Goal: Task Accomplishment & Management: Manage account settings

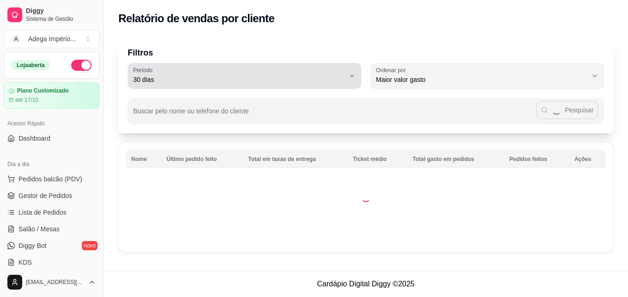
select select "30"
select select "HIGHEST_TOTAL_SPENT_WITH_ORDERS"
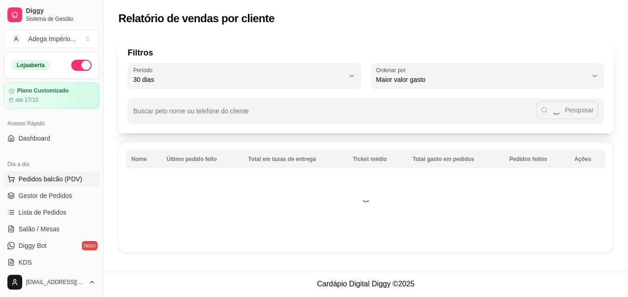
click at [66, 175] on span "Pedidos balcão (PDV)" at bounding box center [51, 178] width 64 height 9
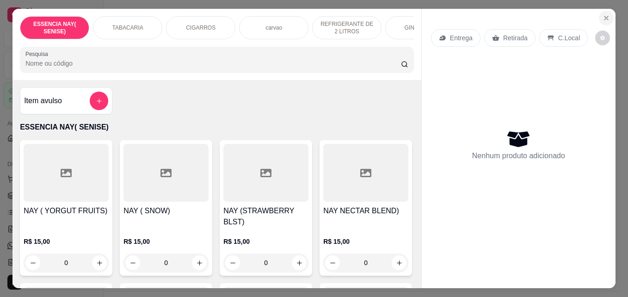
click at [603, 14] on icon "Close" at bounding box center [606, 17] width 7 height 7
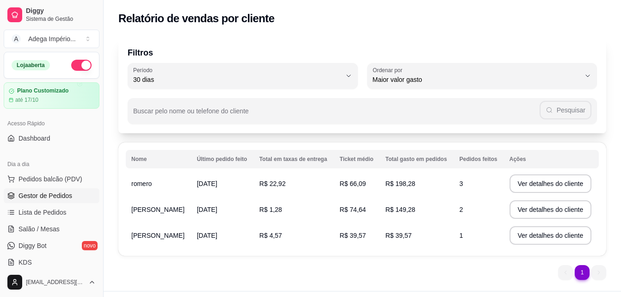
click at [49, 197] on span "Gestor de Pedidos" at bounding box center [46, 195] width 54 height 9
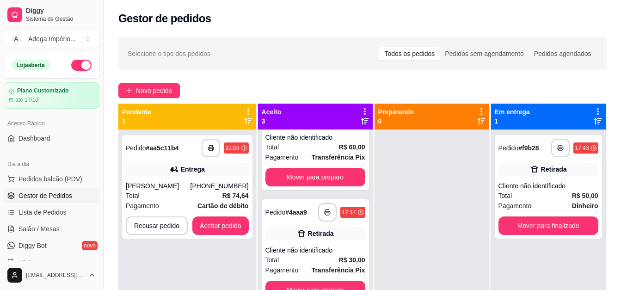
scroll to position [51, 0]
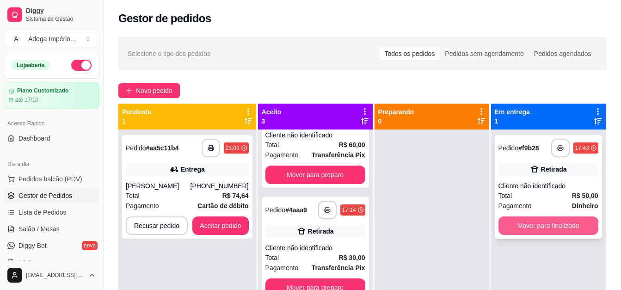
click at [516, 225] on button "Mover para finalizado" at bounding box center [549, 225] width 100 height 19
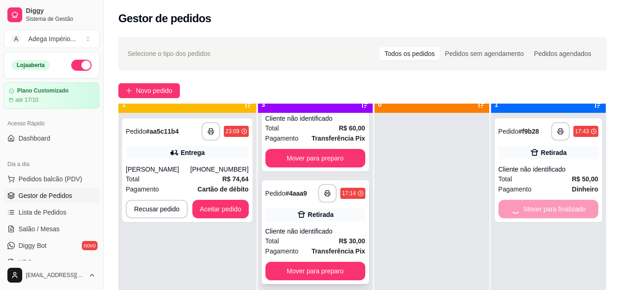
scroll to position [26, 0]
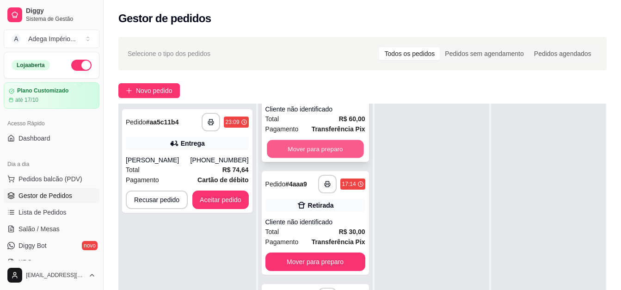
click at [323, 148] on button "Mover para preparo" at bounding box center [315, 149] width 97 height 18
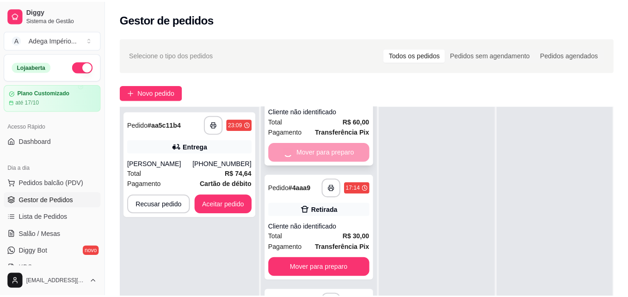
scroll to position [0, 0]
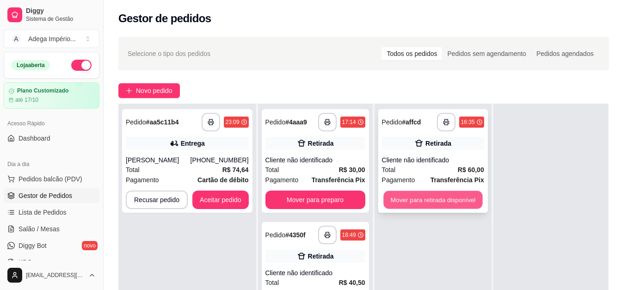
click at [426, 198] on button "Mover para retirada disponível" at bounding box center [432, 200] width 99 height 18
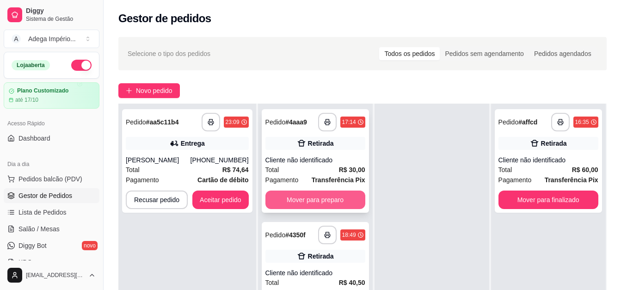
click at [325, 199] on button "Mover para preparo" at bounding box center [315, 200] width 100 height 19
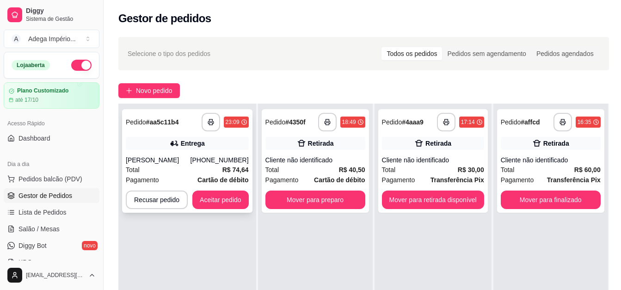
click at [231, 164] on div "[PHONE_NUMBER]" at bounding box center [220, 159] width 58 height 9
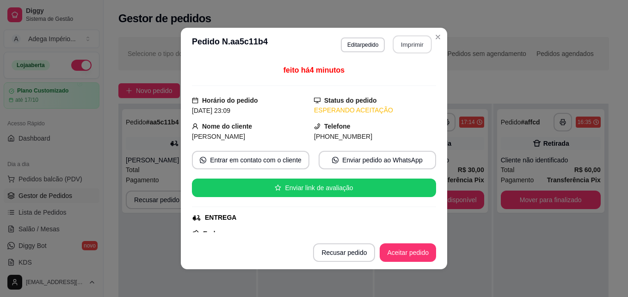
click at [414, 45] on button "Imprimir" at bounding box center [412, 45] width 39 height 18
click at [424, 251] on button "Aceitar pedido" at bounding box center [408, 253] width 55 height 18
click at [424, 251] on div "Recusar pedido Aceitar pedido" at bounding box center [374, 252] width 123 height 19
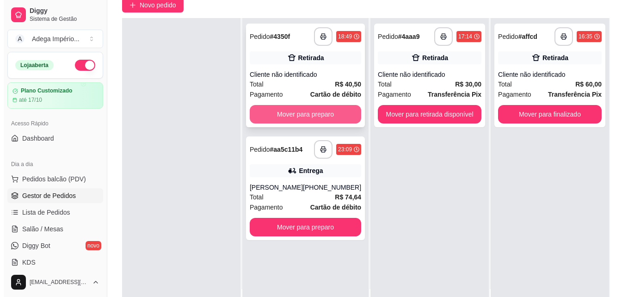
scroll to position [93, 0]
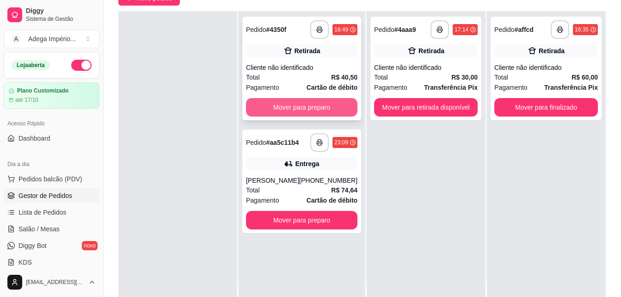
click at [304, 105] on button "Mover para preparo" at bounding box center [301, 107] width 111 height 19
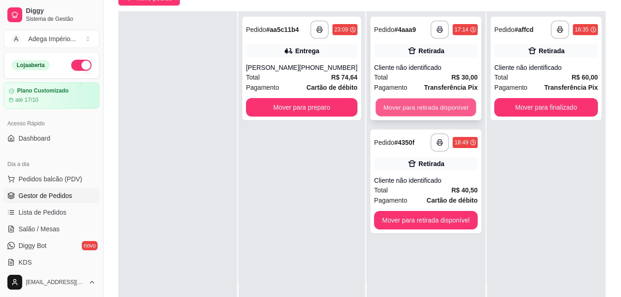
click at [445, 103] on button "Mover para retirada disponível" at bounding box center [426, 108] width 100 height 18
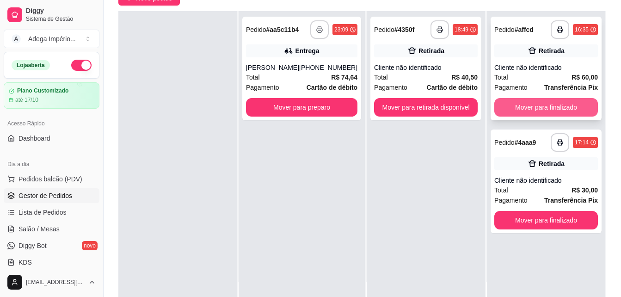
click at [534, 105] on button "Mover para finalizado" at bounding box center [546, 107] width 104 height 19
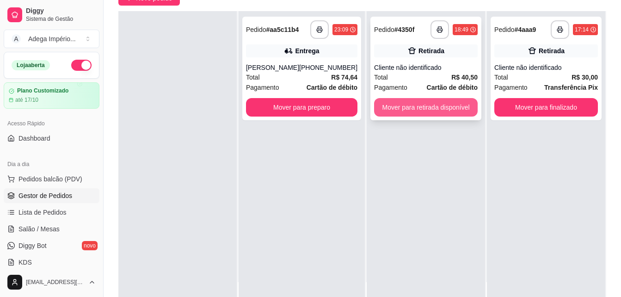
click at [443, 108] on button "Mover para retirada disponível" at bounding box center [426, 107] width 104 height 19
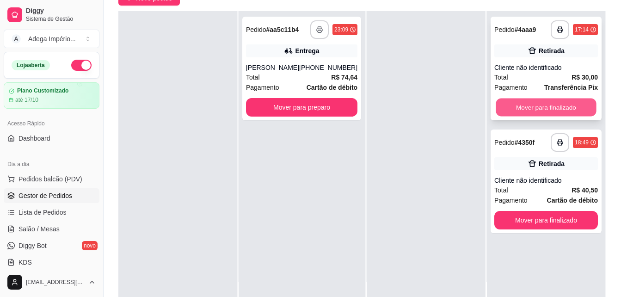
click at [553, 109] on button "Mover para finalizado" at bounding box center [546, 108] width 100 height 18
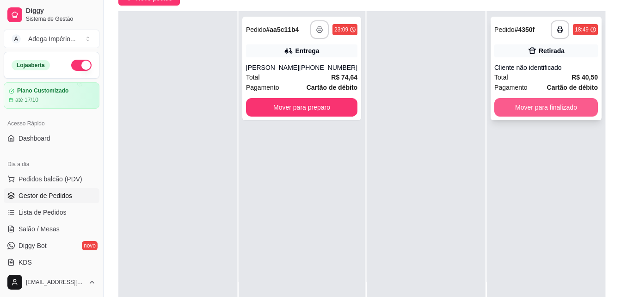
click at [559, 106] on button "Mover para finalizado" at bounding box center [546, 107] width 104 height 19
click at [559, 106] on div "Mover para finalizado" at bounding box center [546, 107] width 104 height 19
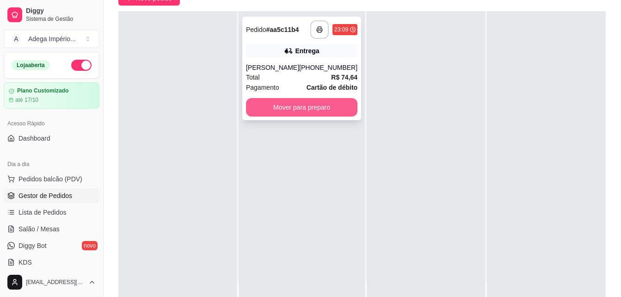
click at [316, 102] on button "Mover para preparo" at bounding box center [301, 107] width 111 height 19
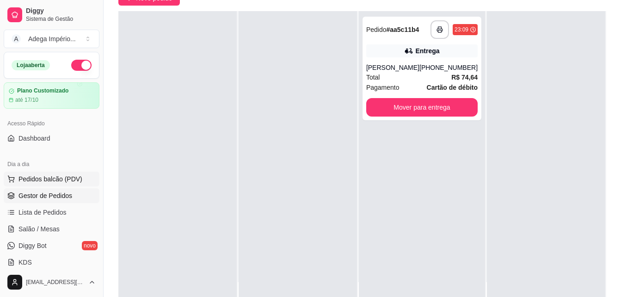
click at [79, 176] on span "Pedidos balcão (PDV)" at bounding box center [51, 178] width 64 height 9
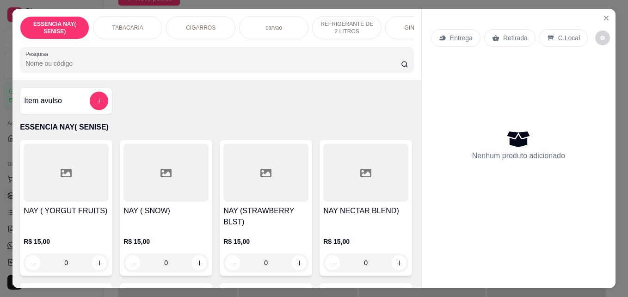
click at [496, 37] on div "Retirada" at bounding box center [509, 38] width 51 height 18
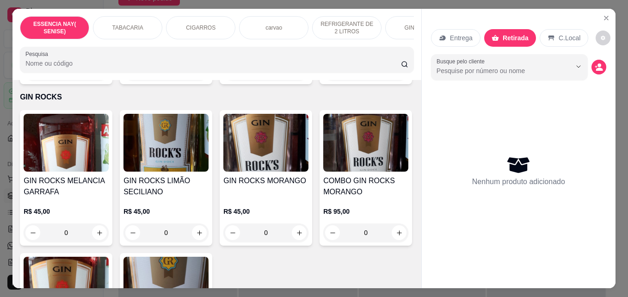
scroll to position [1388, 0]
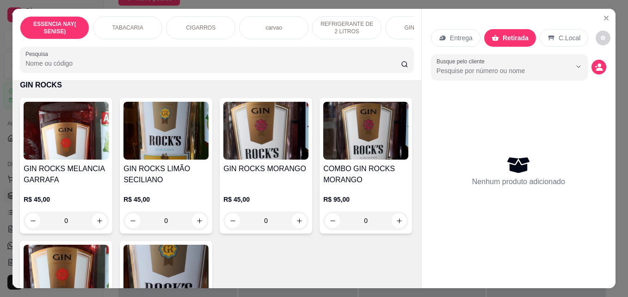
click at [96, 63] on icon "increase-product-quantity" at bounding box center [99, 59] width 7 height 7
type input "1"
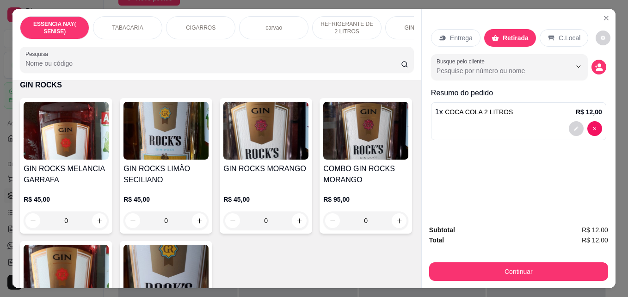
scroll to position [1388, 0]
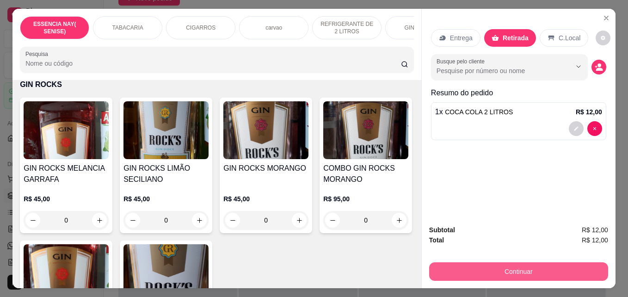
click at [480, 267] on button "Continuar" at bounding box center [518, 271] width 179 height 19
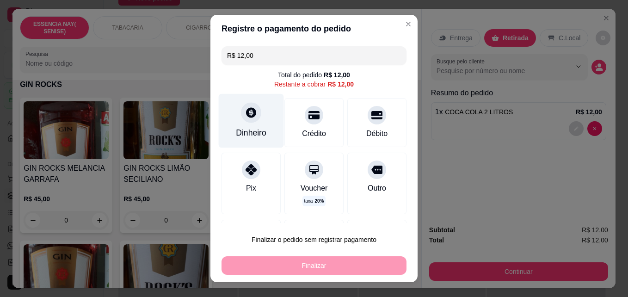
click at [257, 125] on div "Dinheiro" at bounding box center [251, 121] width 65 height 54
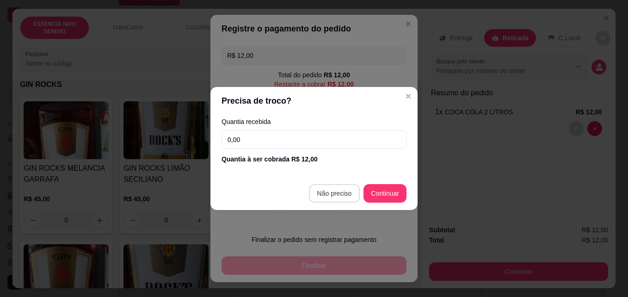
type input "R$ 0,00"
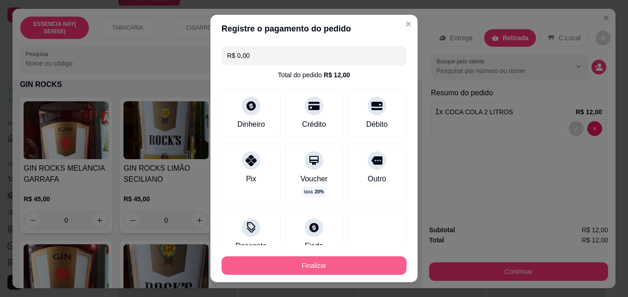
click at [344, 264] on button "Finalizar" at bounding box center [314, 265] width 185 height 19
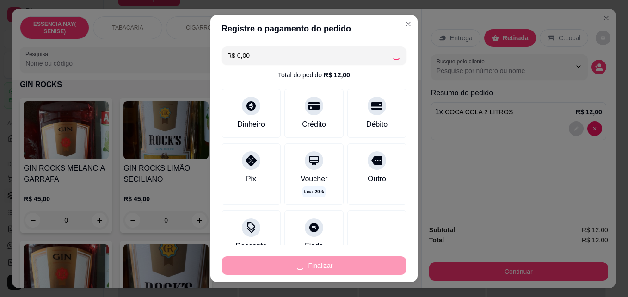
type input "0"
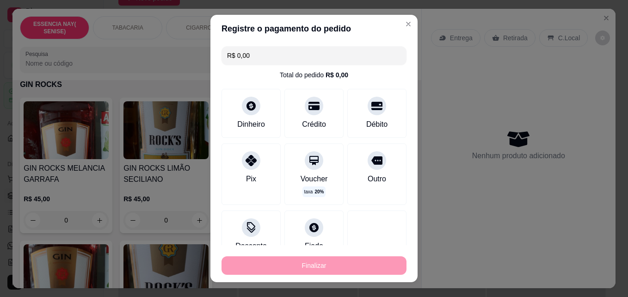
type input "-R$ 12,00"
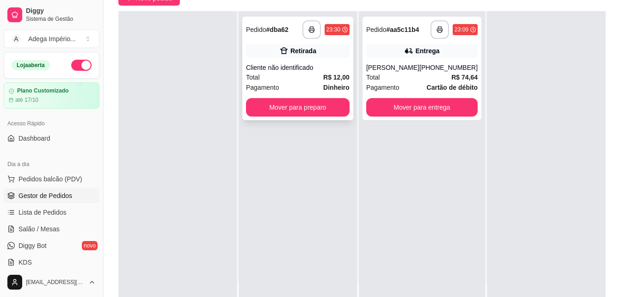
click at [315, 92] on div "Pagamento Dinheiro" at bounding box center [298, 87] width 104 height 10
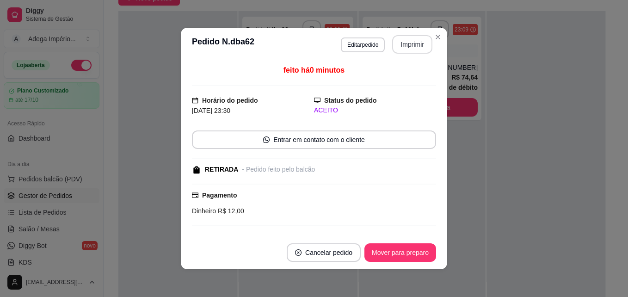
click at [420, 43] on button "Imprimir" at bounding box center [412, 44] width 40 height 19
click at [391, 249] on button "Mover para preparo" at bounding box center [400, 252] width 72 height 19
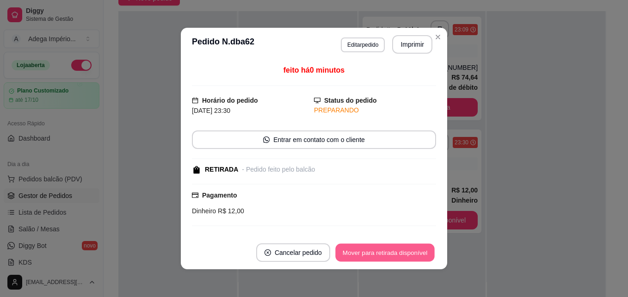
click at [391, 249] on button "Mover para retirada disponível" at bounding box center [384, 253] width 99 height 18
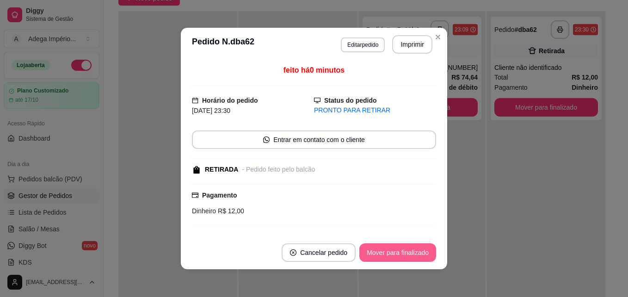
click at [389, 253] on button "Mover para finalizado" at bounding box center [397, 252] width 77 height 19
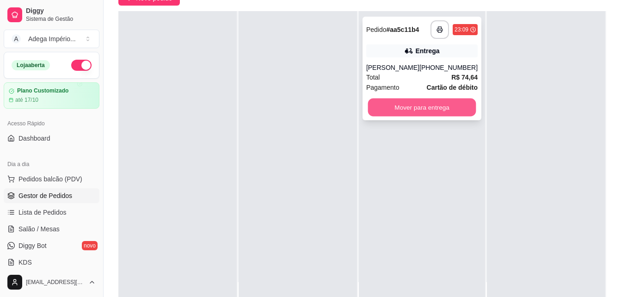
click at [419, 103] on button "Mover para entrega" at bounding box center [422, 108] width 108 height 18
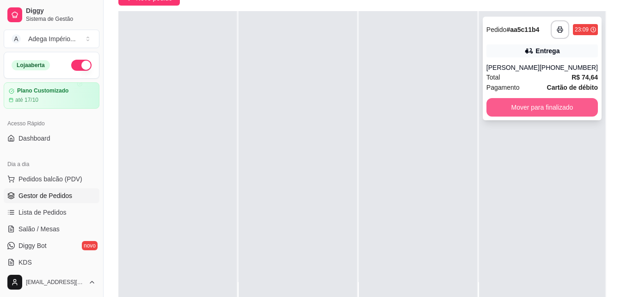
click at [535, 105] on button "Mover para finalizado" at bounding box center [542, 107] width 111 height 19
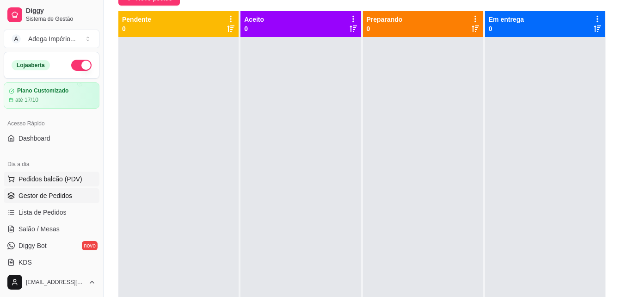
click at [53, 182] on span "Pedidos balcão (PDV)" at bounding box center [51, 178] width 64 height 9
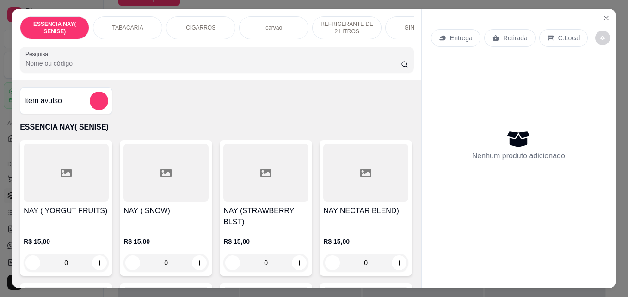
click at [512, 34] on p "Retirada" at bounding box center [515, 37] width 25 height 9
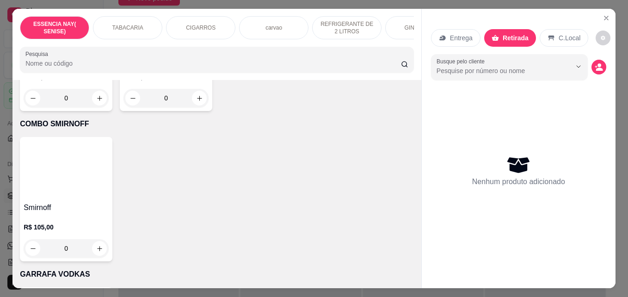
scroll to position [7678, 0]
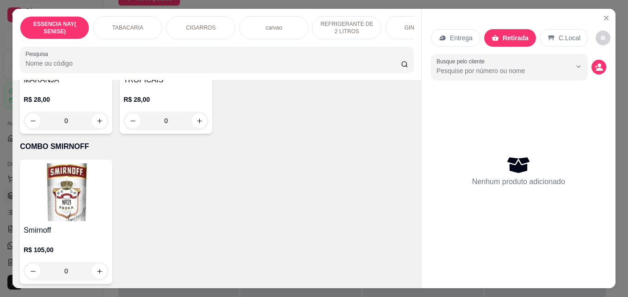
type input "1"
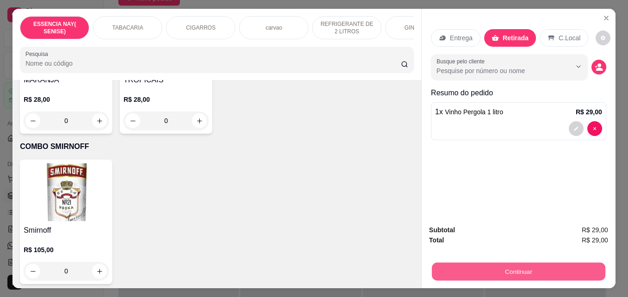
click at [507, 267] on button "Continuar" at bounding box center [518, 271] width 173 height 18
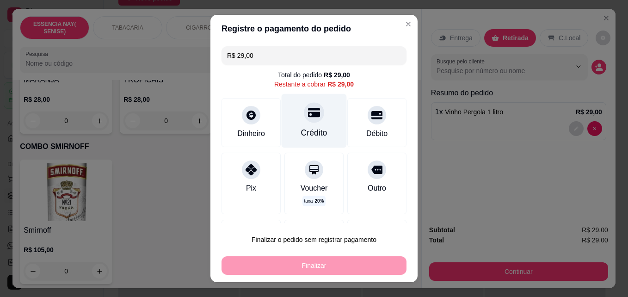
click at [309, 127] on div "Crédito" at bounding box center [314, 133] width 26 height 12
type input "R$ 0,00"
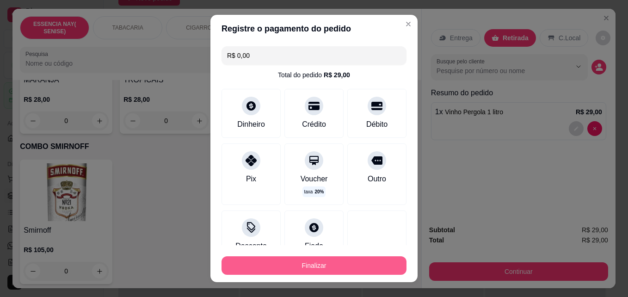
click at [350, 268] on button "Finalizar" at bounding box center [314, 265] width 185 height 19
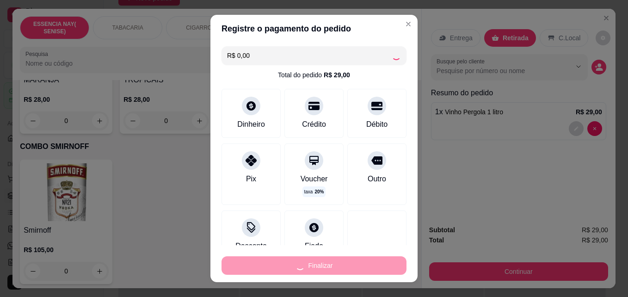
type input "0"
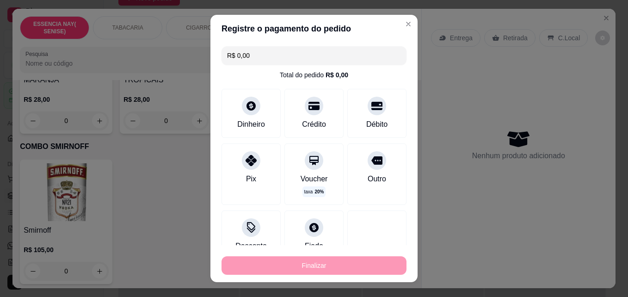
type input "-R$ 29,00"
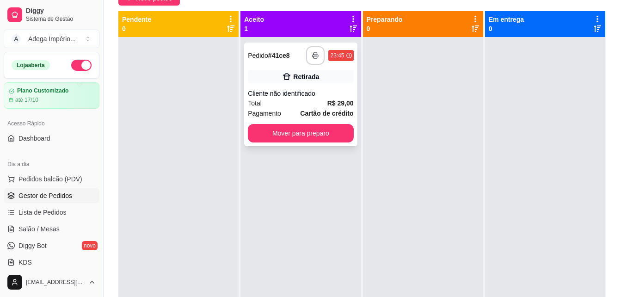
click at [279, 113] on div "Pagamento Cartão de crédito" at bounding box center [300, 113] width 105 height 10
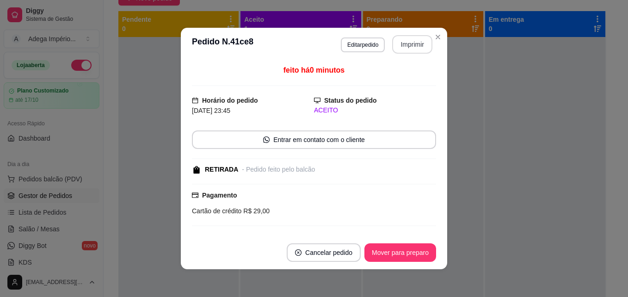
click at [408, 41] on button "Imprimir" at bounding box center [412, 44] width 40 height 19
click at [397, 255] on button "Mover para preparo" at bounding box center [400, 252] width 72 height 19
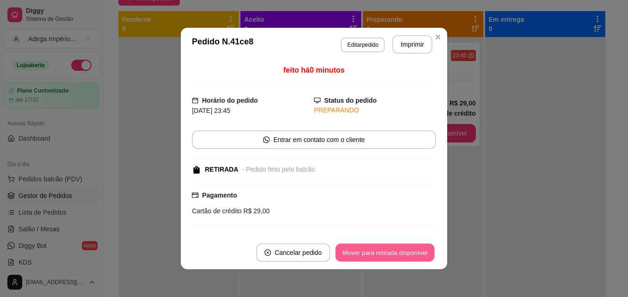
click at [397, 255] on button "Mover para retirada disponível" at bounding box center [384, 253] width 99 height 18
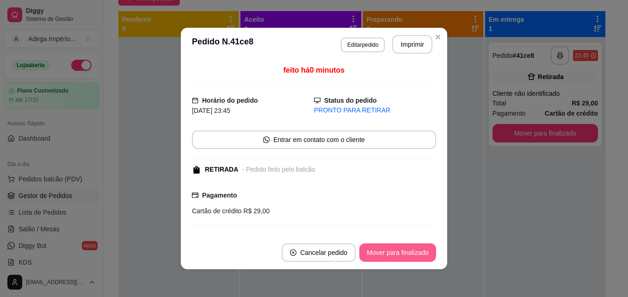
click at [397, 255] on button "Mover para finalizado" at bounding box center [397, 252] width 77 height 19
